Goal: Check status: Check status

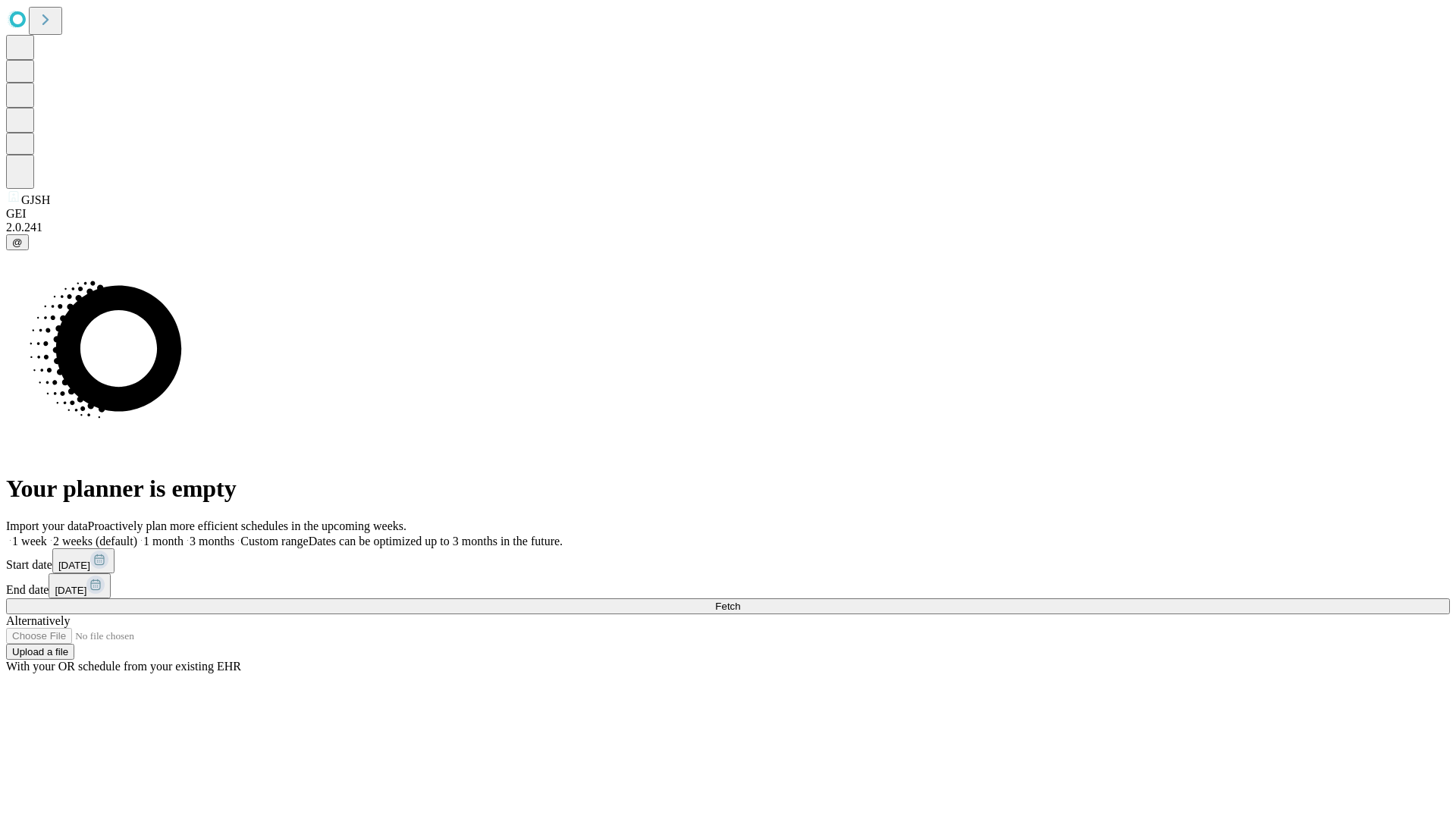
click at [741, 600] on span "Fetch" at bounding box center [728, 606] width 25 height 11
